Goal: Information Seeking & Learning: Learn about a topic

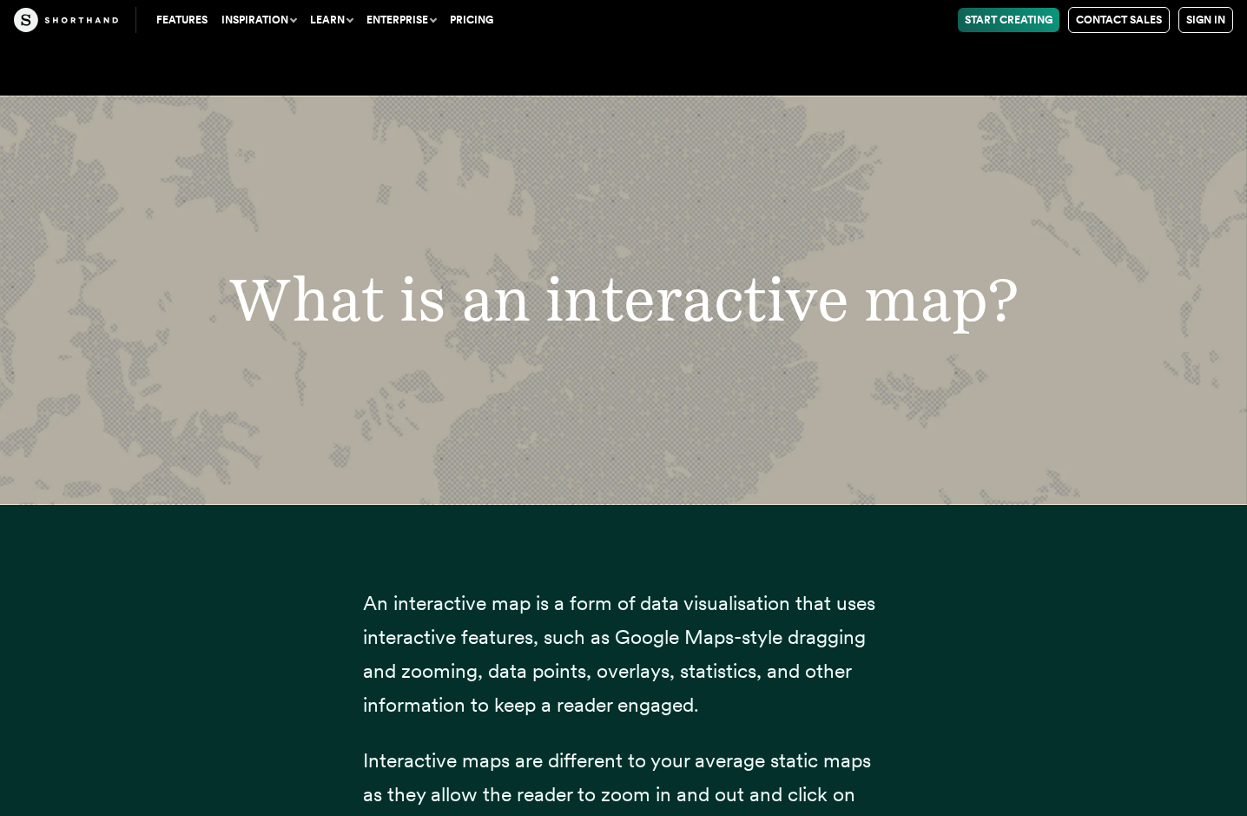
scroll to position [2779, 0]
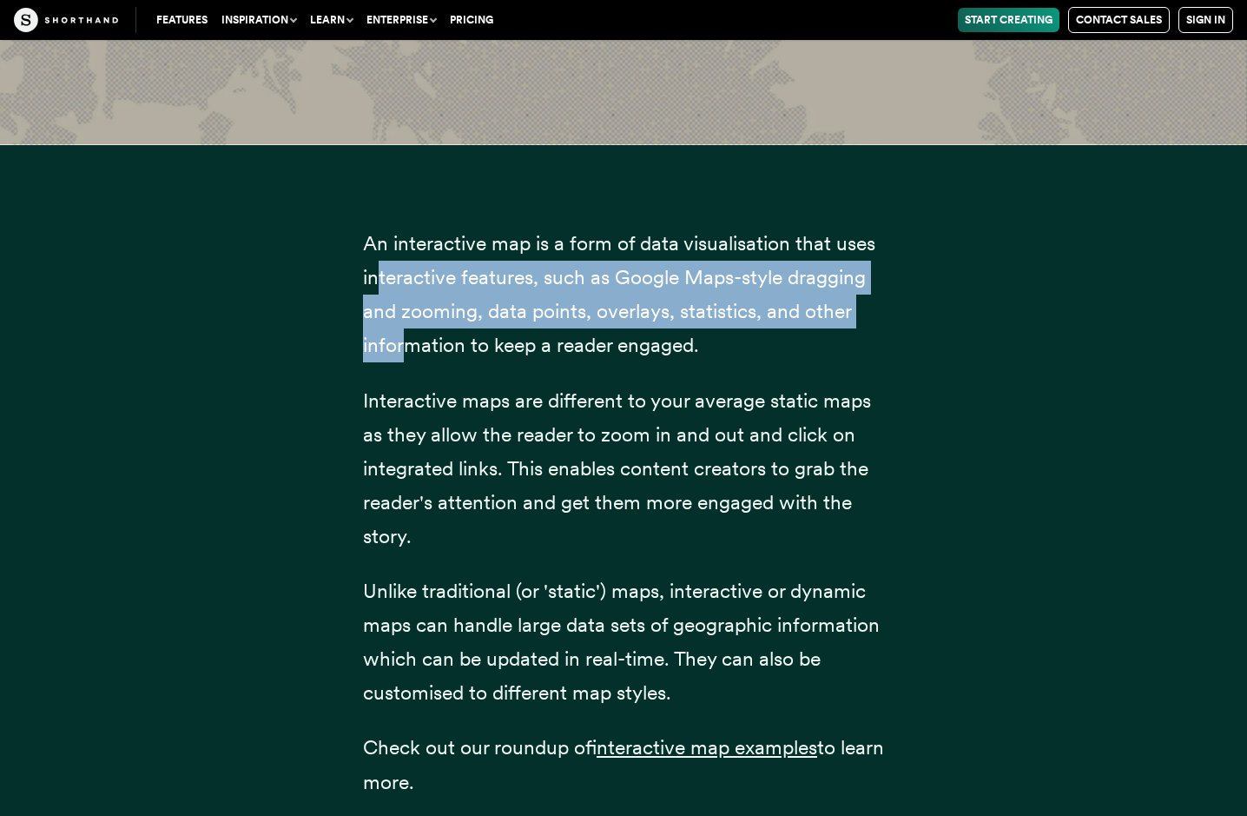
drag, startPoint x: 380, startPoint y: 271, endPoint x: 406, endPoint y: 344, distance: 77.8
click at [406, 344] on span "An interactive map is a form of data visualisation that uses interactive featur…" at bounding box center [619, 294] width 512 height 126
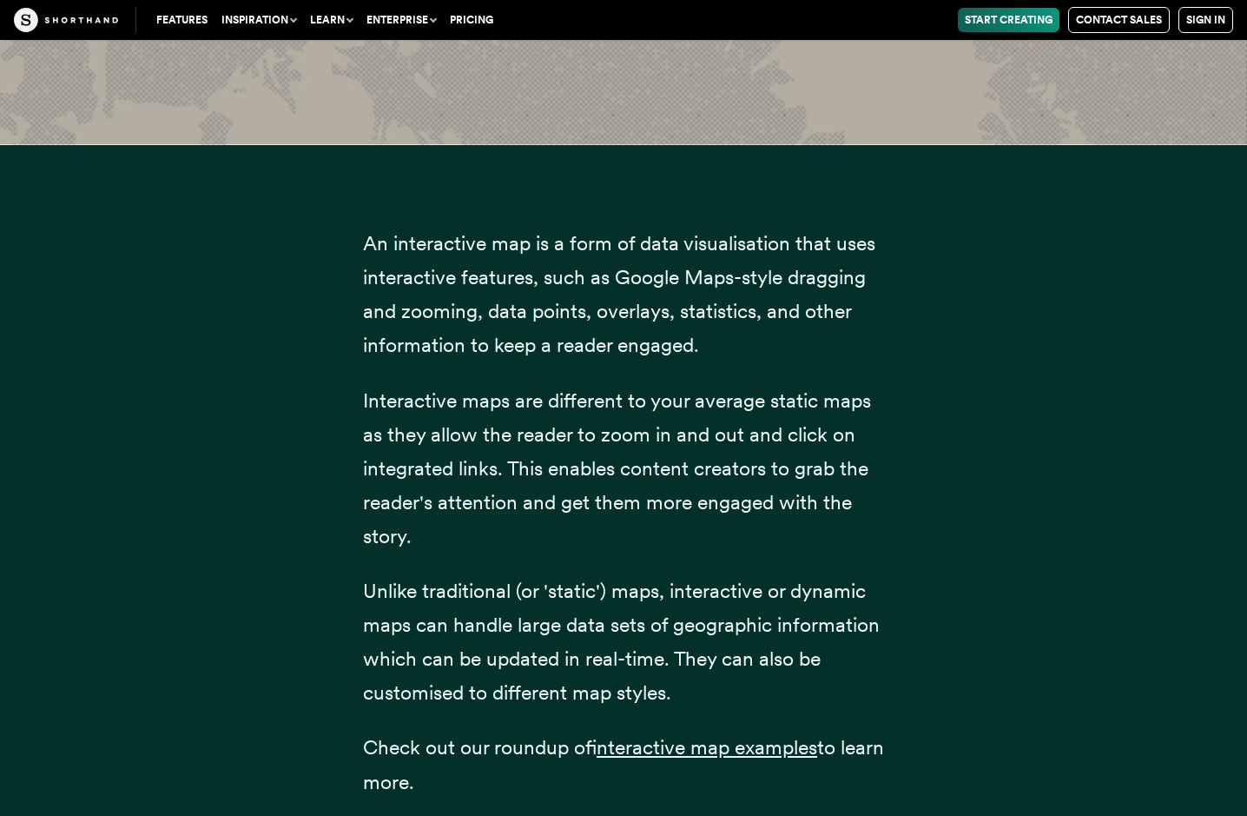
drag, startPoint x: 406, startPoint y: 344, endPoint x: 304, endPoint y: 397, distance: 115.4
click at [304, 397] on div "An interactive map is a form of data visualisation that uses interactive featur…" at bounding box center [623, 523] width 1181 height 758
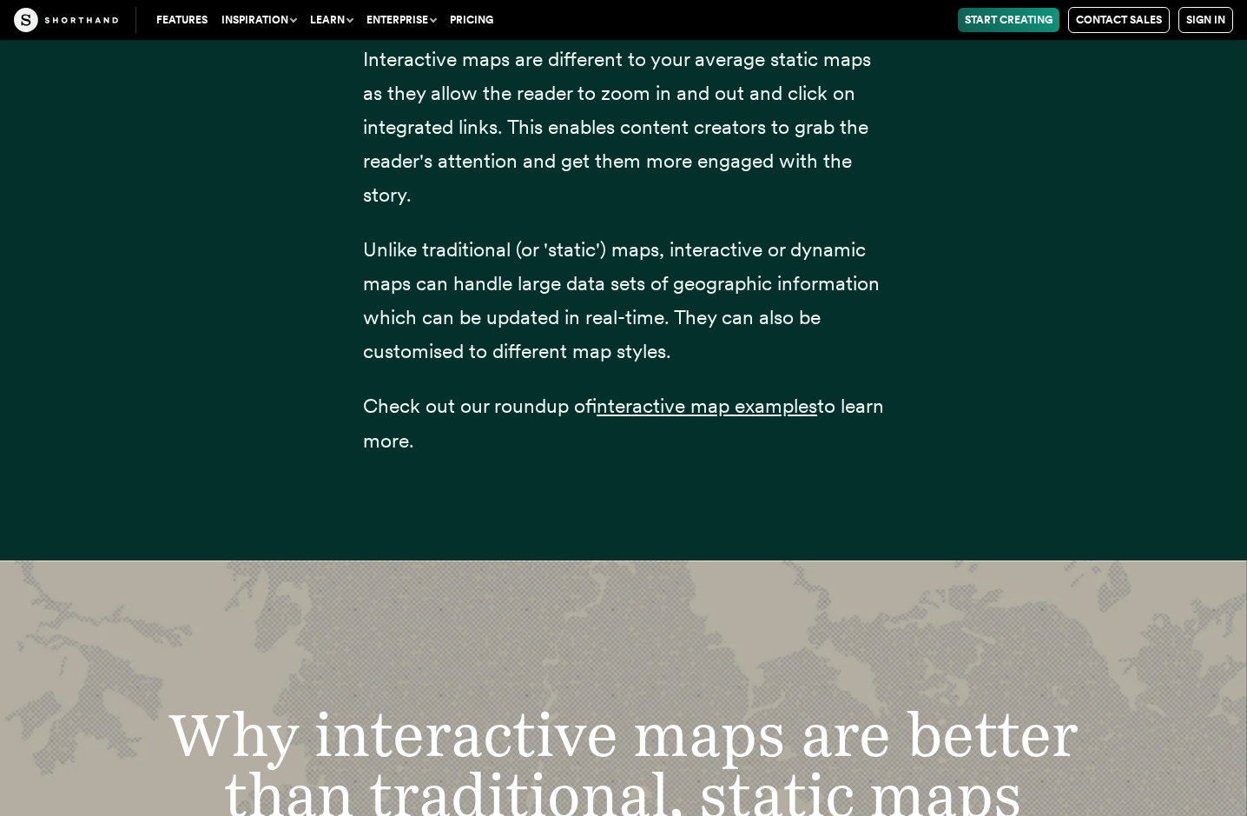
scroll to position [3127, 0]
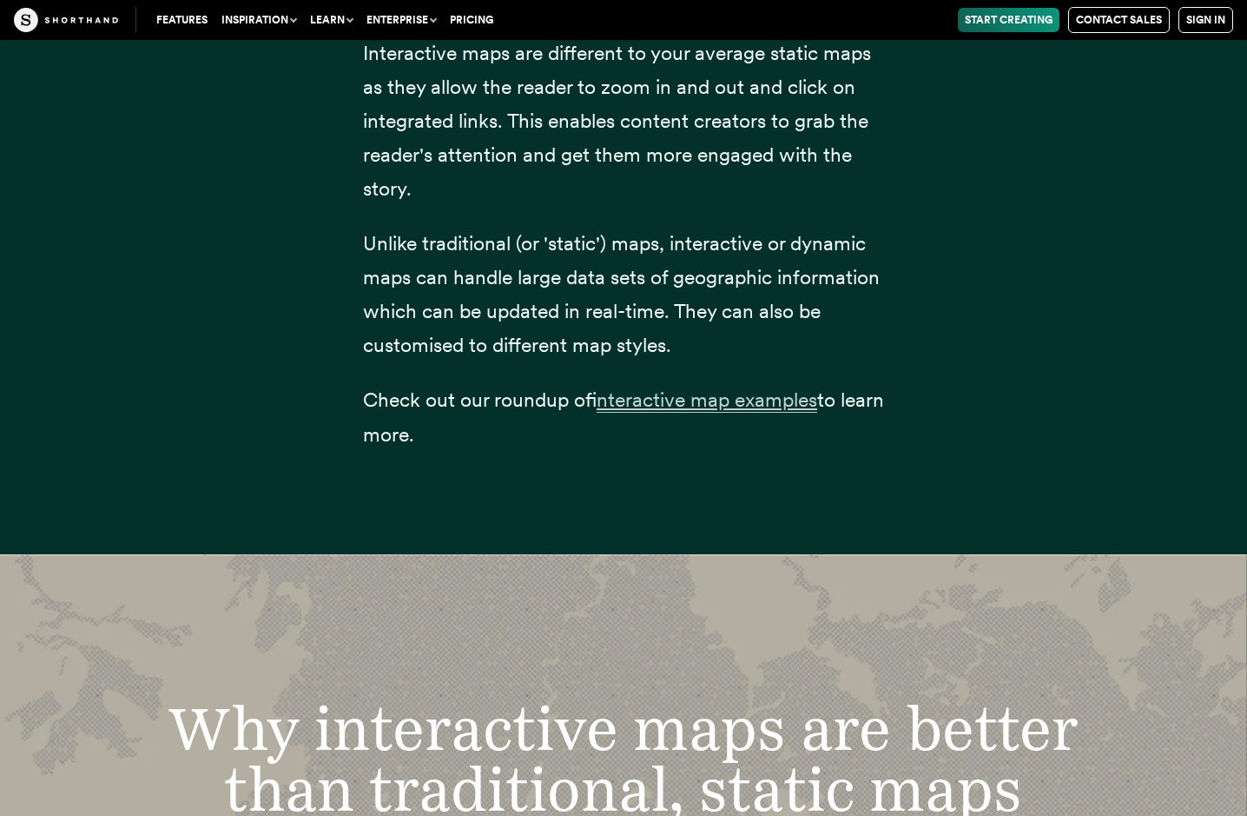
click at [772, 396] on span "interactive map examples" at bounding box center [707, 399] width 221 height 25
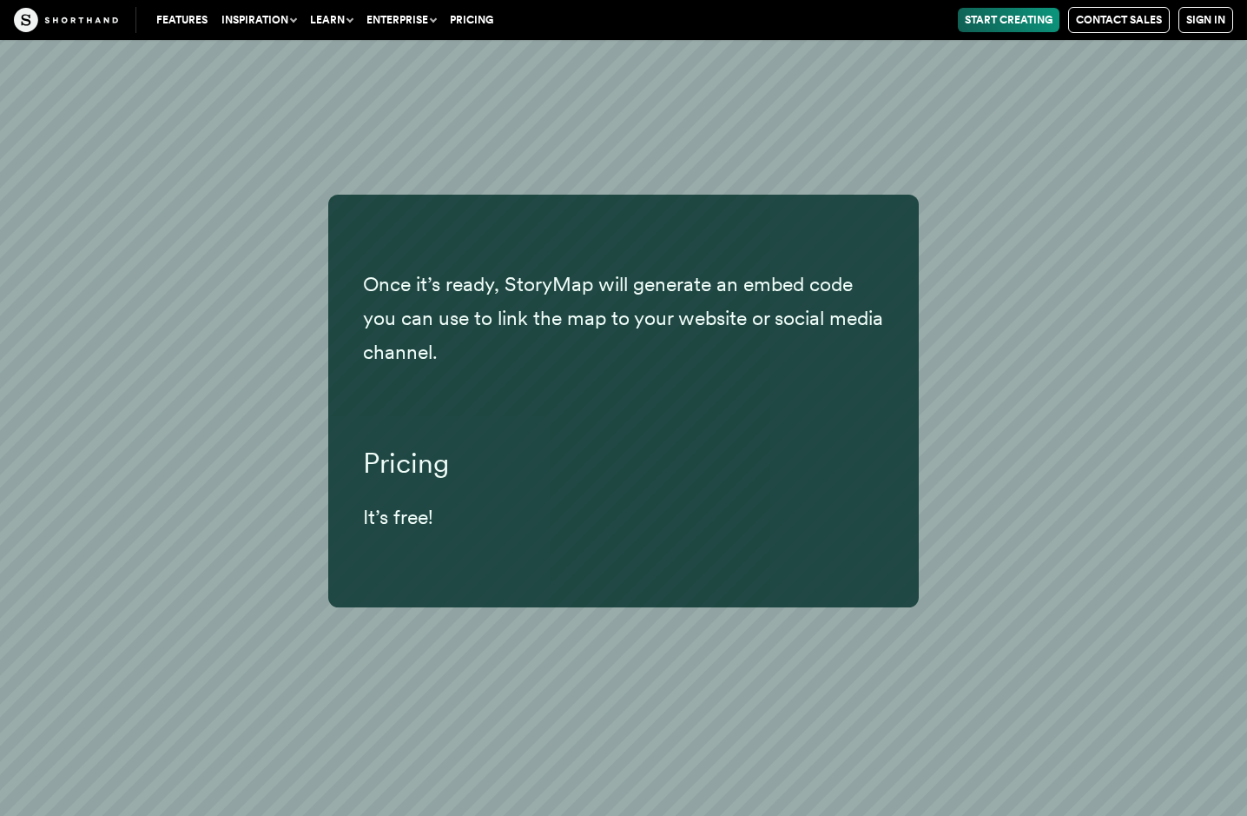
scroll to position [24144, 0]
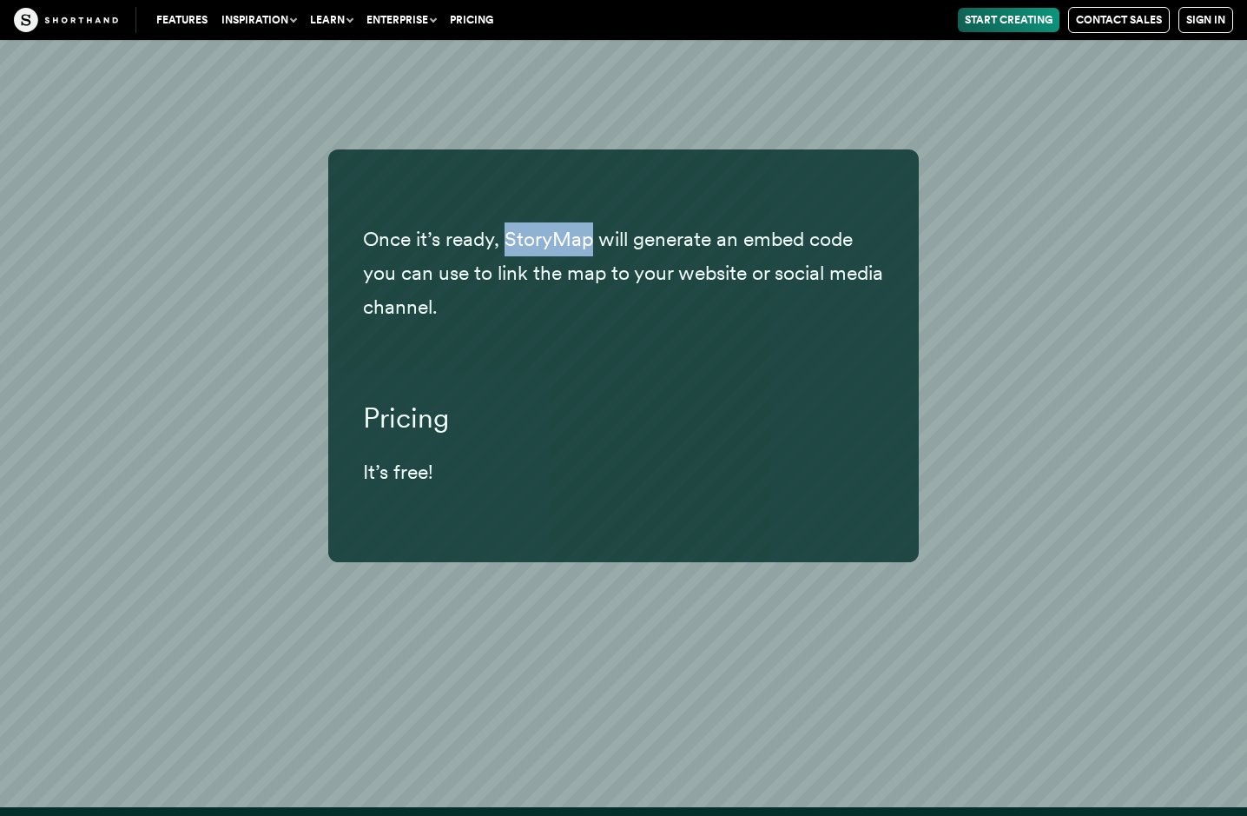
drag, startPoint x: 503, startPoint y: 195, endPoint x: 592, endPoint y: 209, distance: 90.7
click at [592, 222] on p "Once it’s ready, StoryMap will generate an embed code you can use to link the m…" at bounding box center [623, 273] width 521 height 102
copy p "StoryMap"
click at [377, 346] on div at bounding box center [623, 363] width 521 height 35
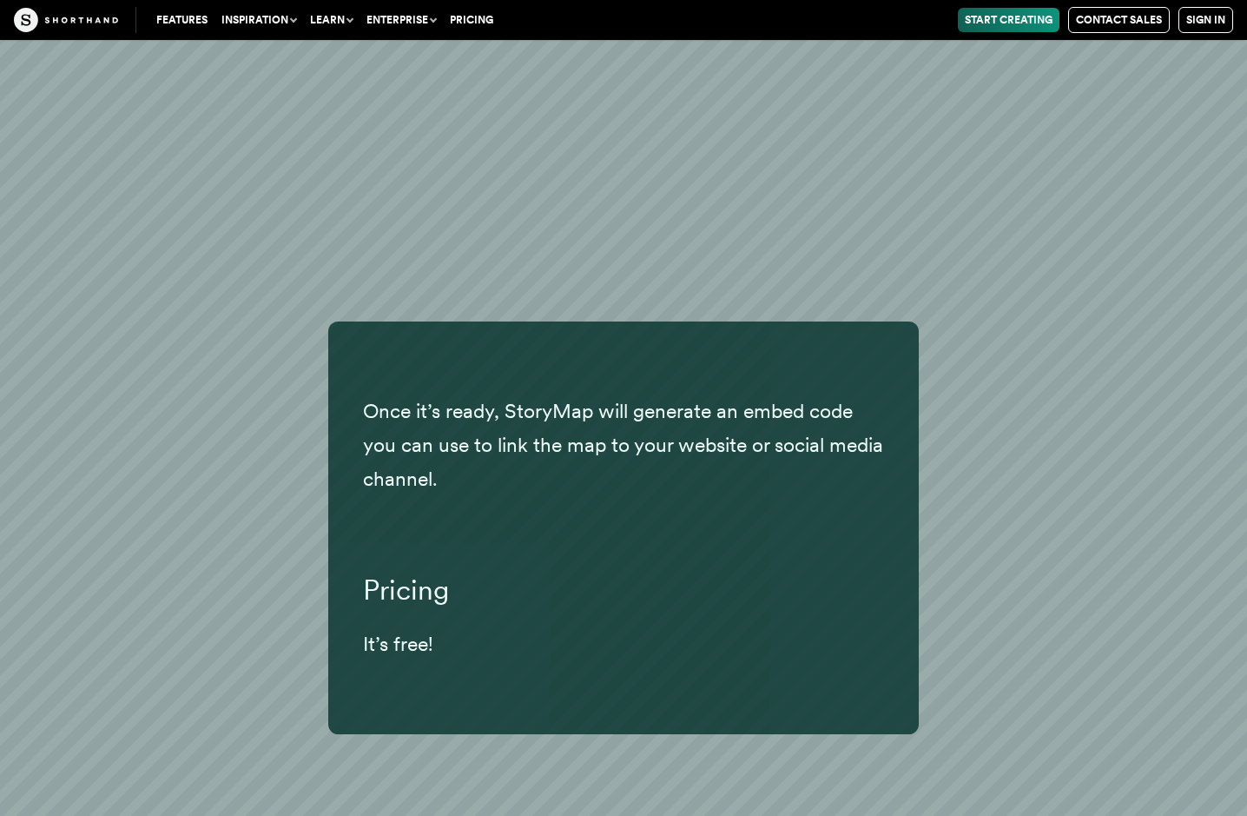
scroll to position [23970, 0]
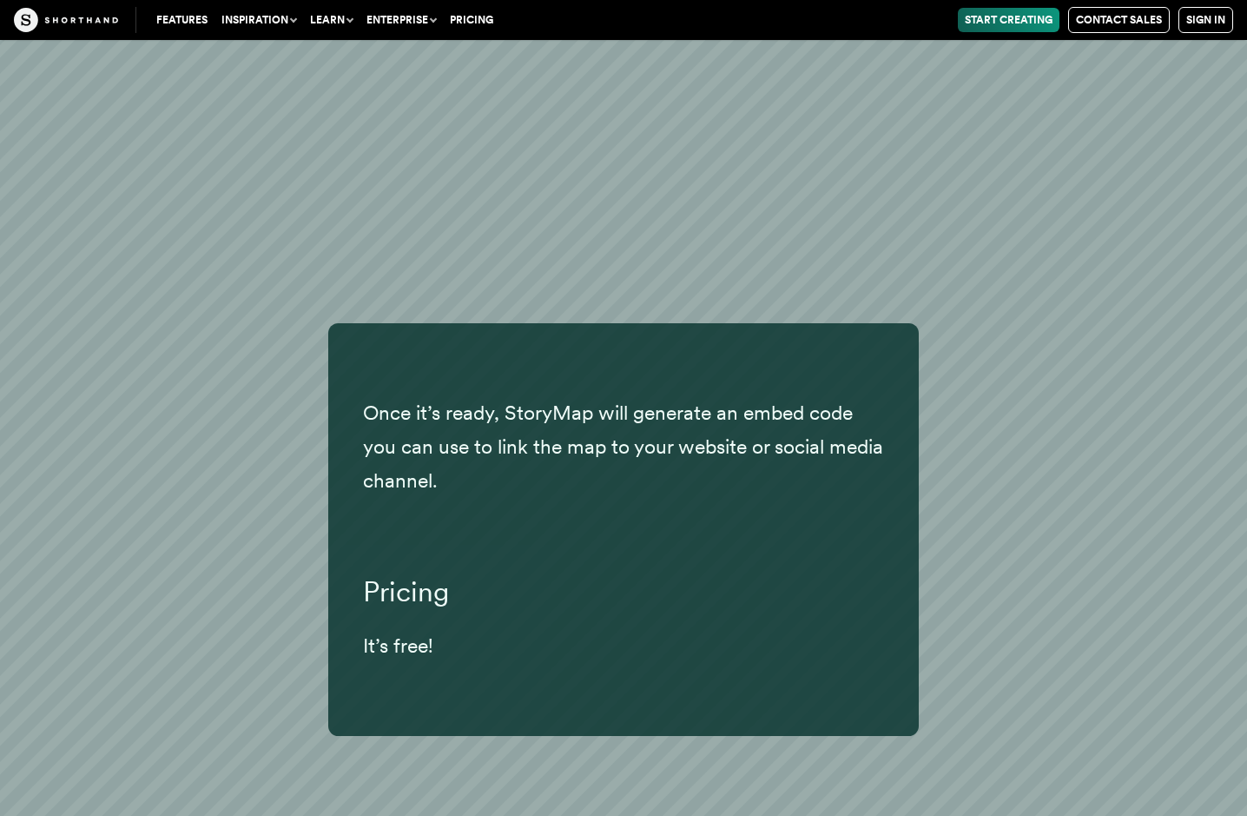
click at [552, 396] on p "Once it’s ready, StoryMap will generate an embed code you can use to link the m…" at bounding box center [623, 447] width 521 height 102
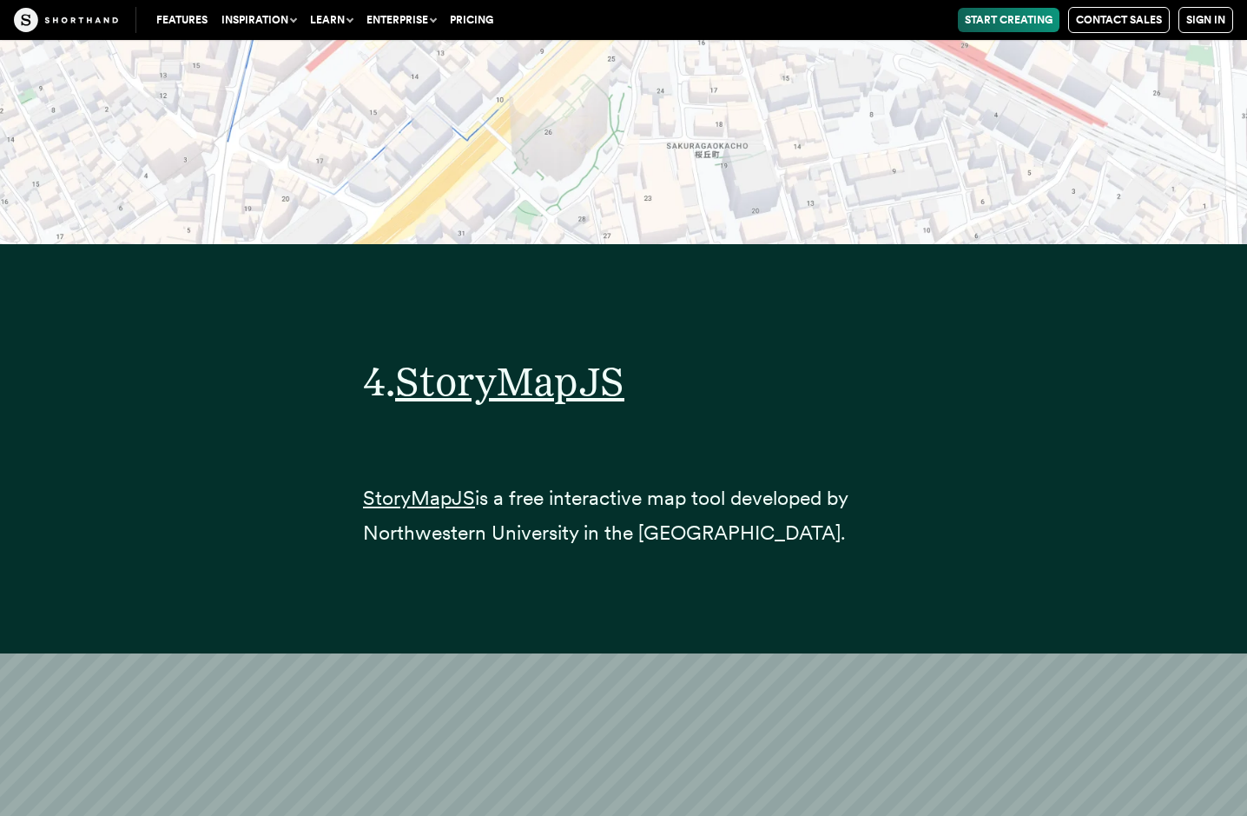
scroll to position [19975, 0]
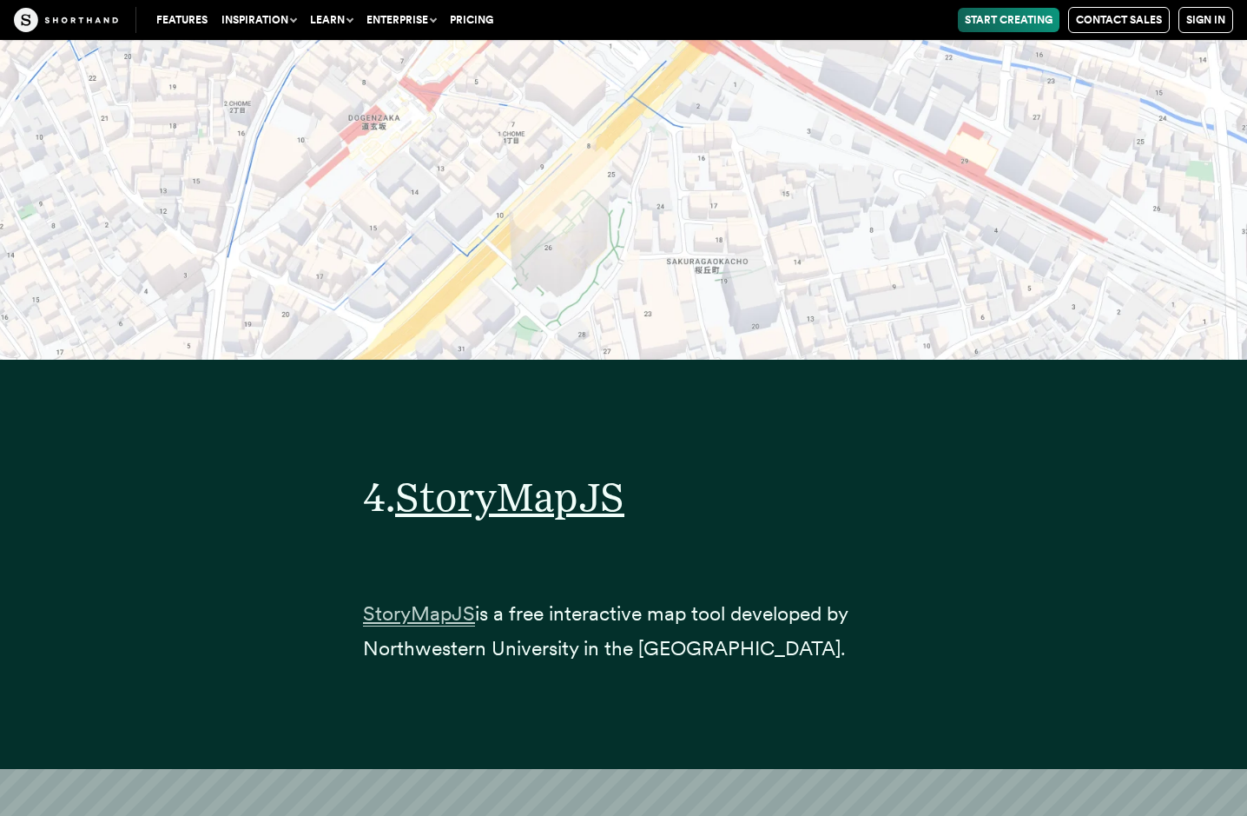
click at [438, 601] on span "StoryMapJS" at bounding box center [419, 613] width 112 height 25
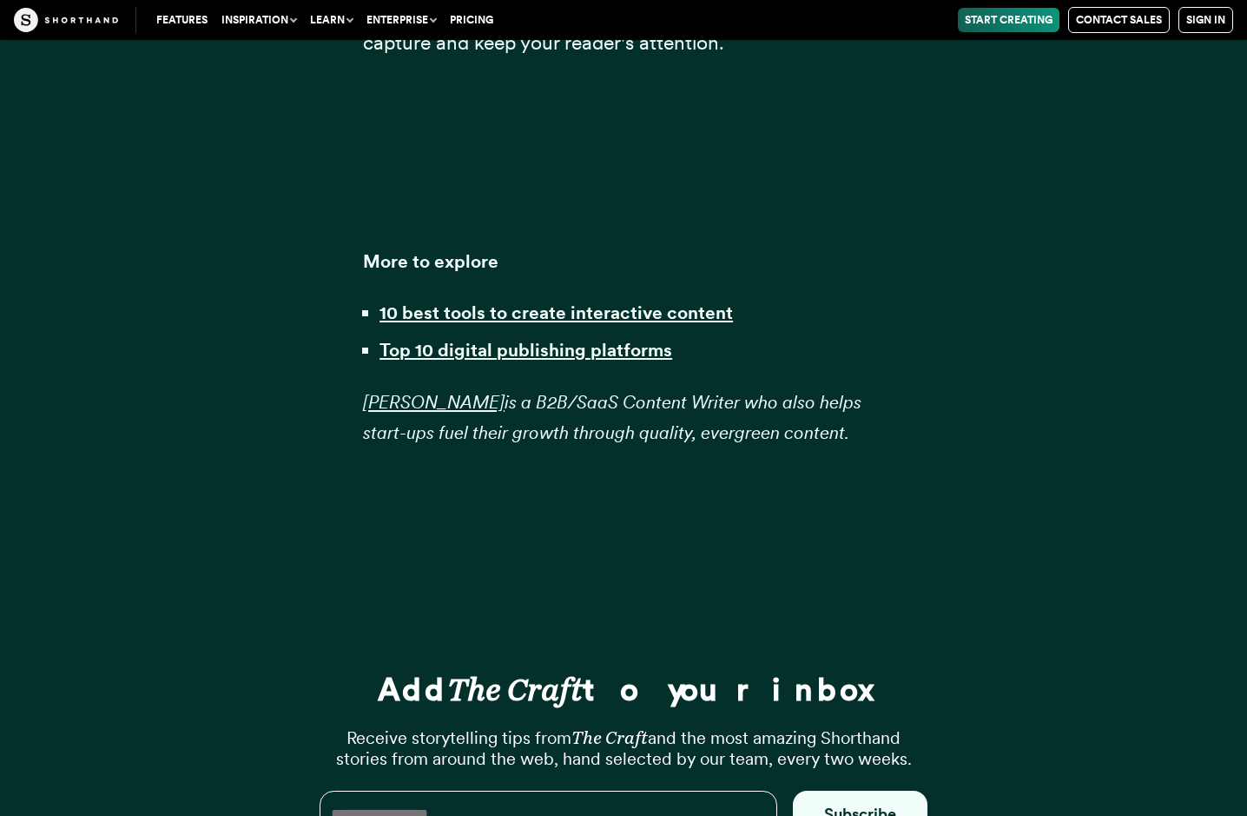
scroll to position [47552, 0]
